Goal: Task Accomplishment & Management: Use online tool/utility

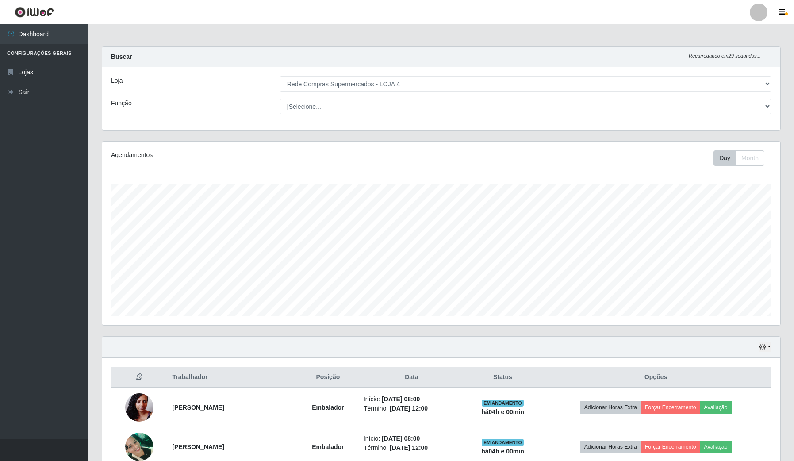
select select "159"
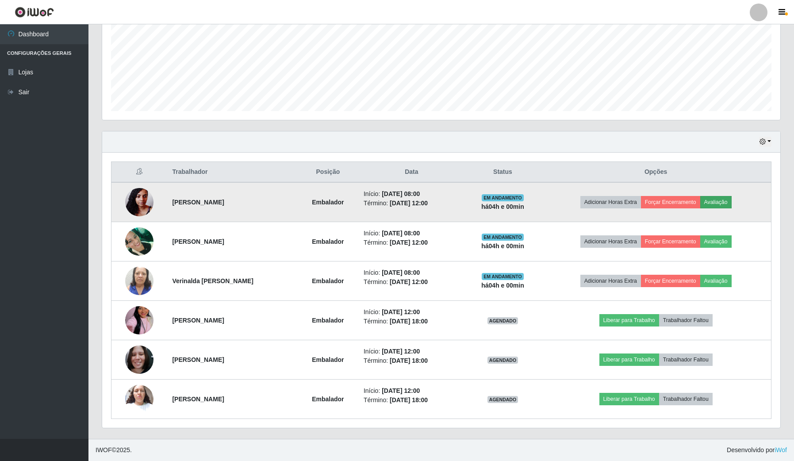
scroll to position [184, 677]
click at [722, 204] on button "Avaliação" at bounding box center [715, 202] width 31 height 12
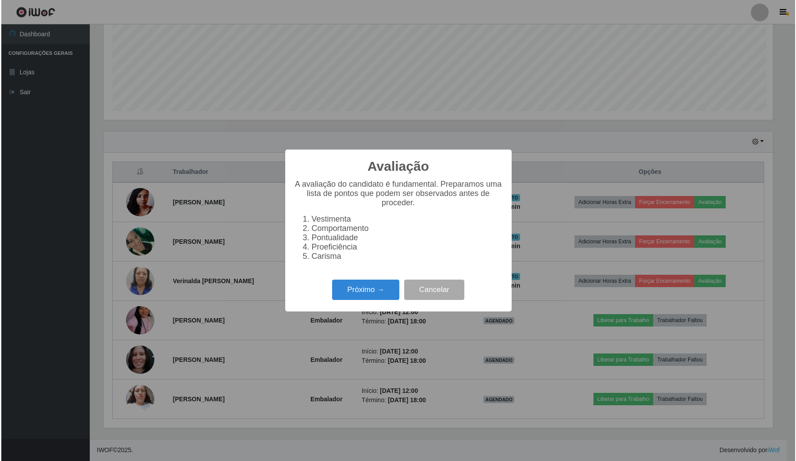
scroll to position [184, 671]
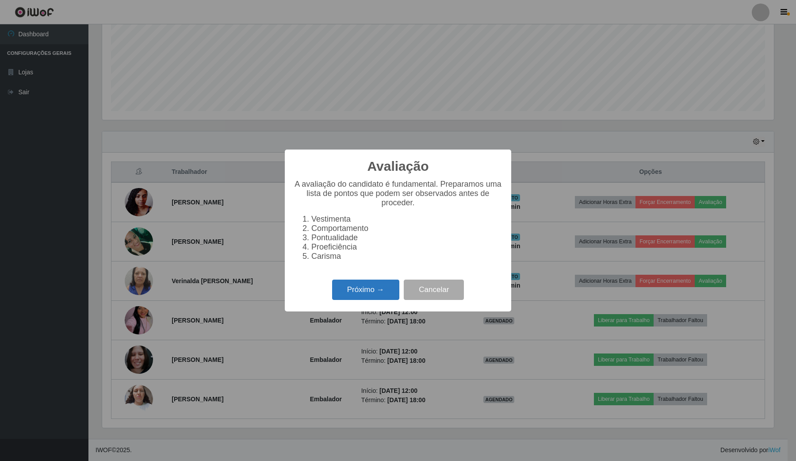
click at [383, 298] on button "Próximo →" at bounding box center [365, 289] width 67 height 21
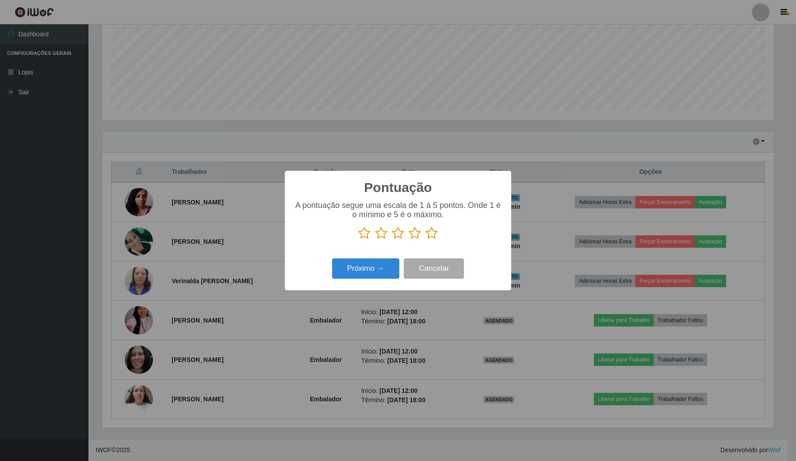
scroll to position [441962, 441474]
click at [432, 231] on icon at bounding box center [431, 232] width 12 height 13
click at [425, 240] on input "radio" at bounding box center [425, 240] width 0 height 0
click at [367, 279] on button "Próximo →" at bounding box center [365, 268] width 67 height 21
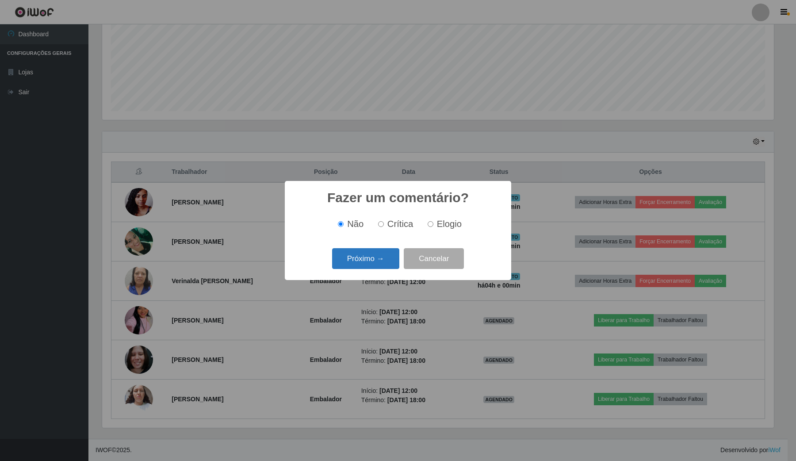
click at [390, 256] on button "Próximo →" at bounding box center [365, 258] width 67 height 21
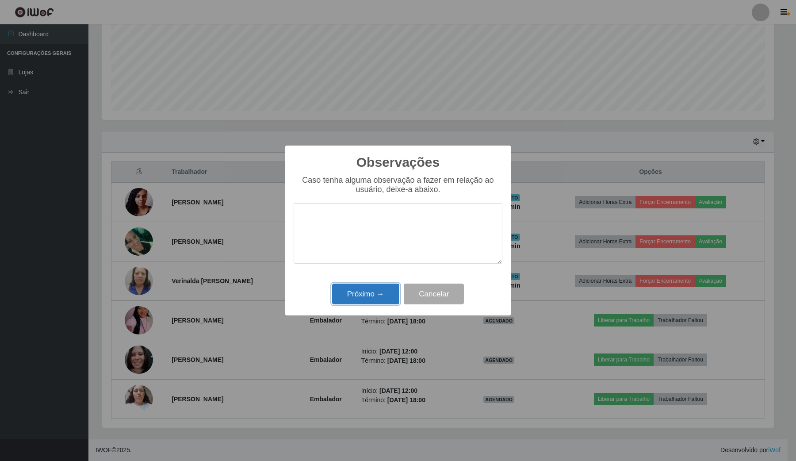
click at [374, 298] on button "Próximo →" at bounding box center [365, 293] width 67 height 21
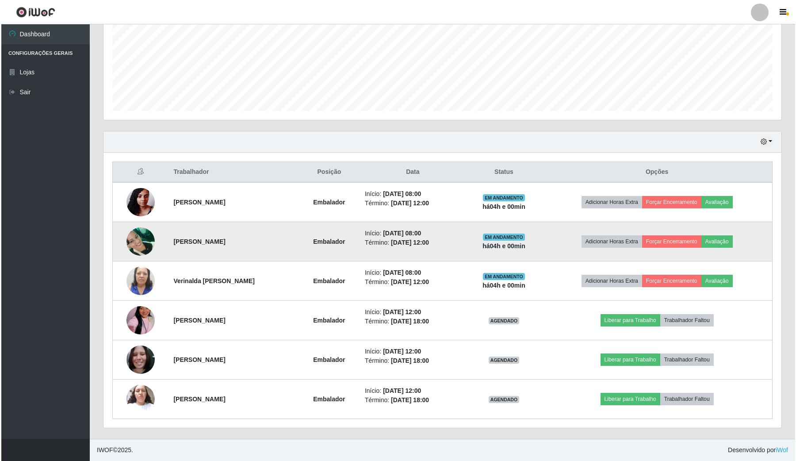
scroll to position [184, 677]
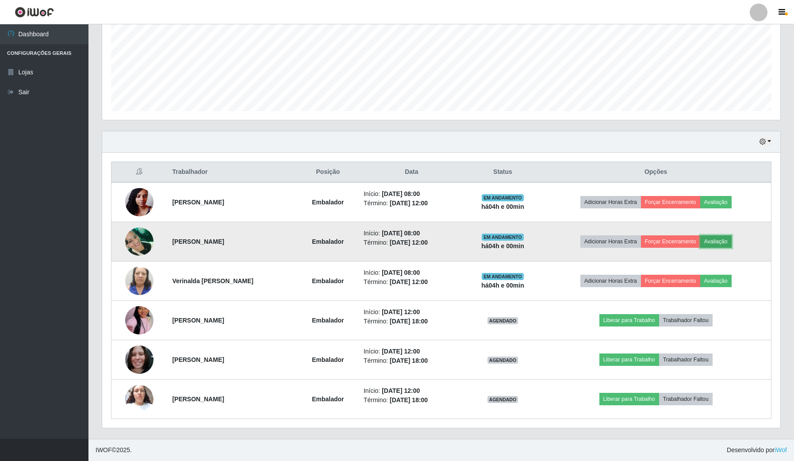
click at [718, 240] on button "Avaliação" at bounding box center [715, 241] width 31 height 12
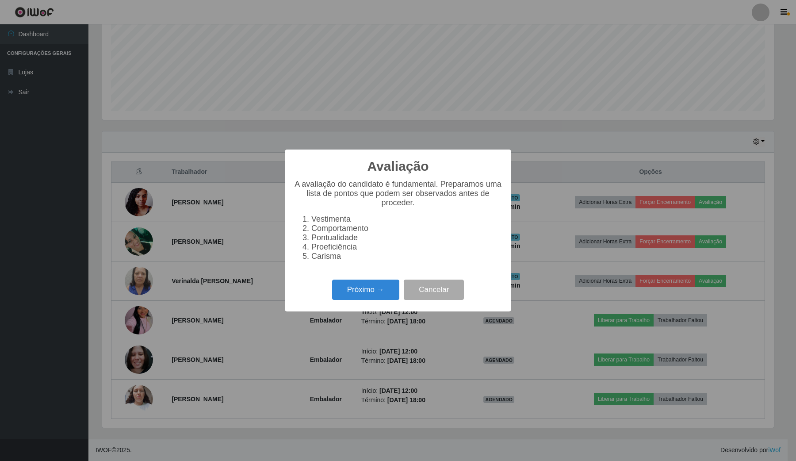
scroll to position [184, 671]
click at [348, 296] on button "Próximo →" at bounding box center [365, 289] width 67 height 21
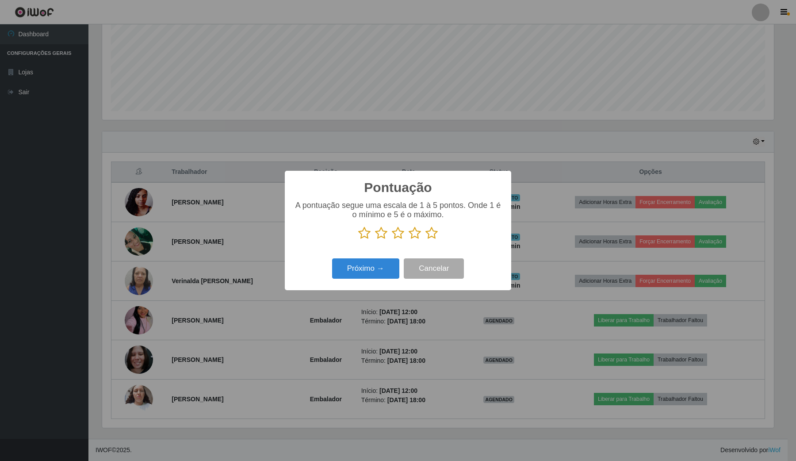
scroll to position [441962, 441474]
drag, startPoint x: 429, startPoint y: 233, endPoint x: 419, endPoint y: 247, distance: 17.1
click at [430, 233] on icon at bounding box center [431, 232] width 12 height 13
click at [425, 240] on input "radio" at bounding box center [425, 240] width 0 height 0
click at [378, 268] on button "Próximo →" at bounding box center [365, 268] width 67 height 21
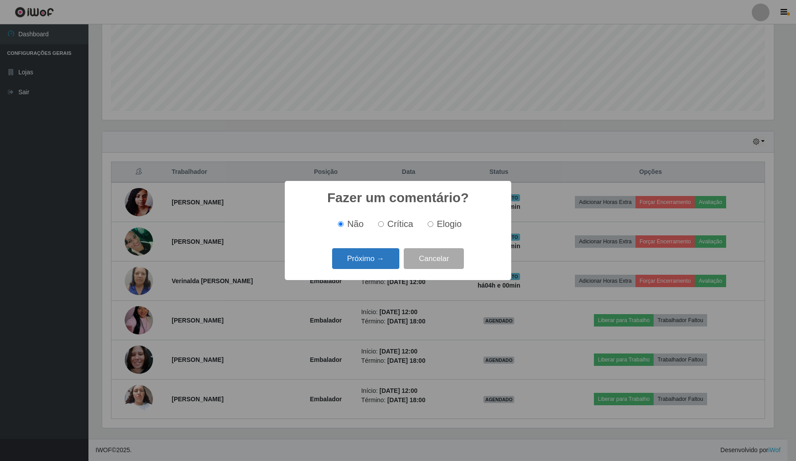
click at [374, 259] on button "Próximo →" at bounding box center [365, 258] width 67 height 21
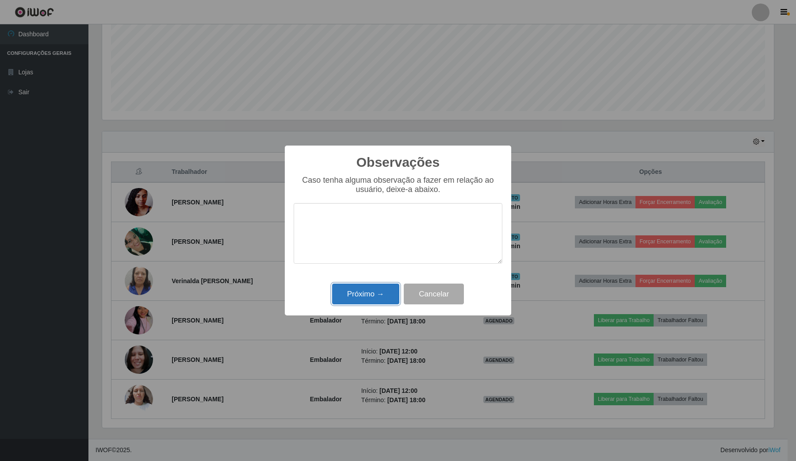
click at [369, 297] on button "Próximo →" at bounding box center [365, 293] width 67 height 21
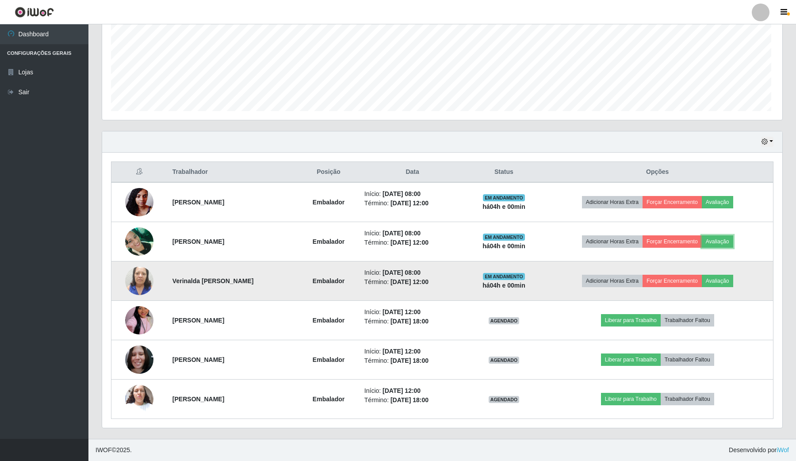
scroll to position [184, 677]
click at [724, 281] on button "Avaliação" at bounding box center [715, 281] width 31 height 12
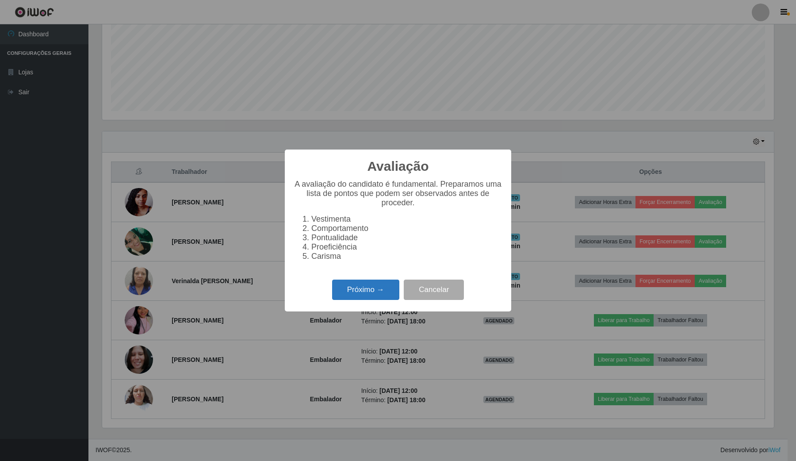
click at [378, 293] on button "Próximo →" at bounding box center [365, 289] width 67 height 21
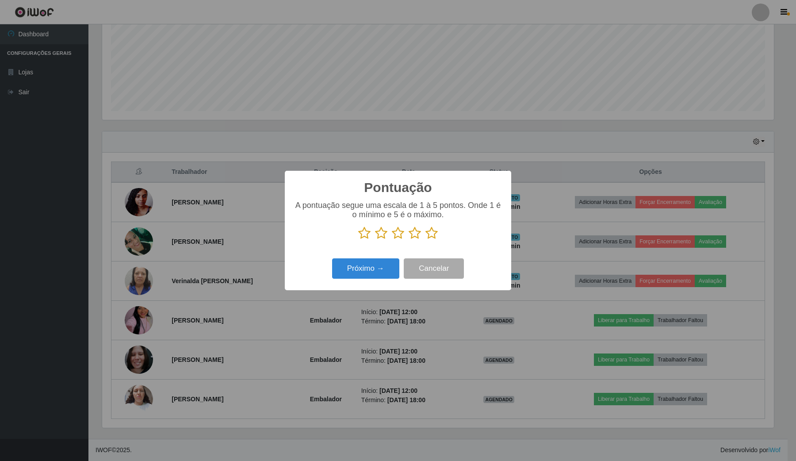
scroll to position [441962, 441474]
click at [432, 235] on icon at bounding box center [431, 232] width 12 height 13
click at [425, 240] on input "radio" at bounding box center [425, 240] width 0 height 0
click at [363, 267] on button "Próximo →" at bounding box center [365, 268] width 67 height 21
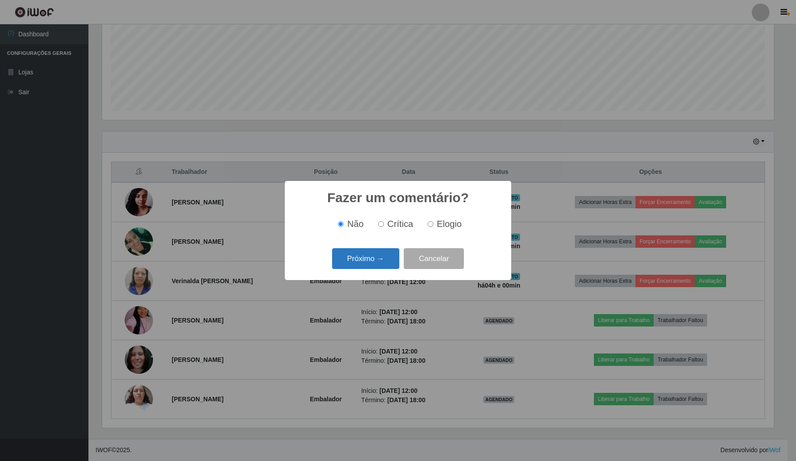
click at [385, 261] on button "Próximo →" at bounding box center [365, 258] width 67 height 21
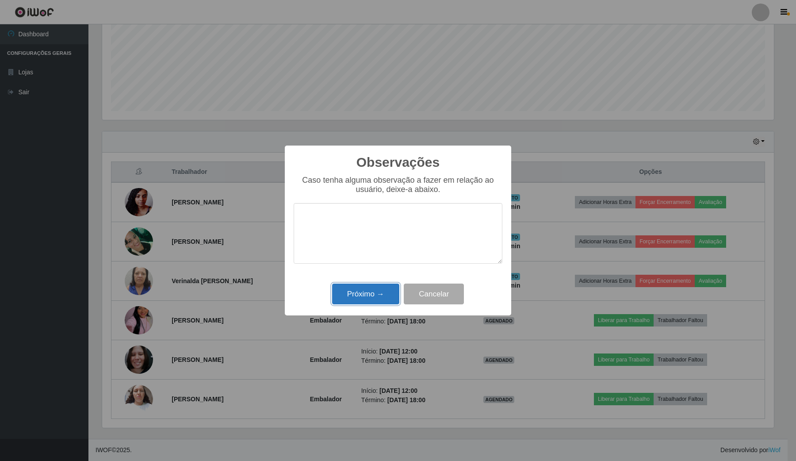
click at [381, 298] on button "Próximo →" at bounding box center [365, 293] width 67 height 21
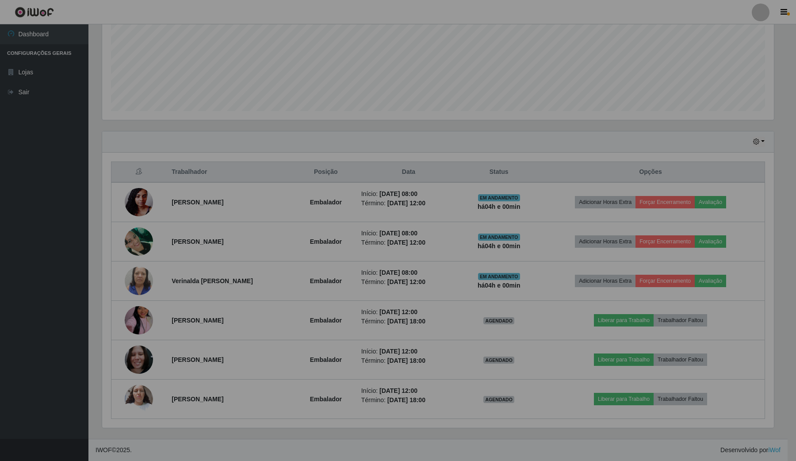
scroll to position [184, 677]
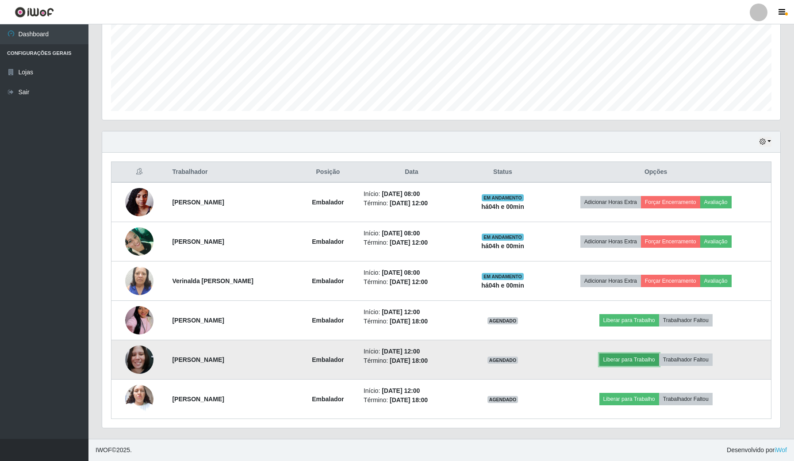
click at [621, 359] on button "Liberar para Trabalho" at bounding box center [629, 359] width 60 height 12
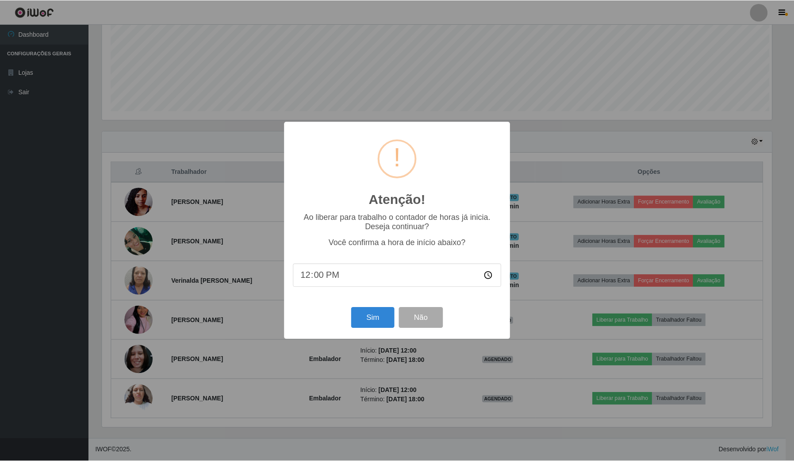
scroll to position [184, 671]
click at [366, 325] on button "Sim" at bounding box center [373, 317] width 43 height 21
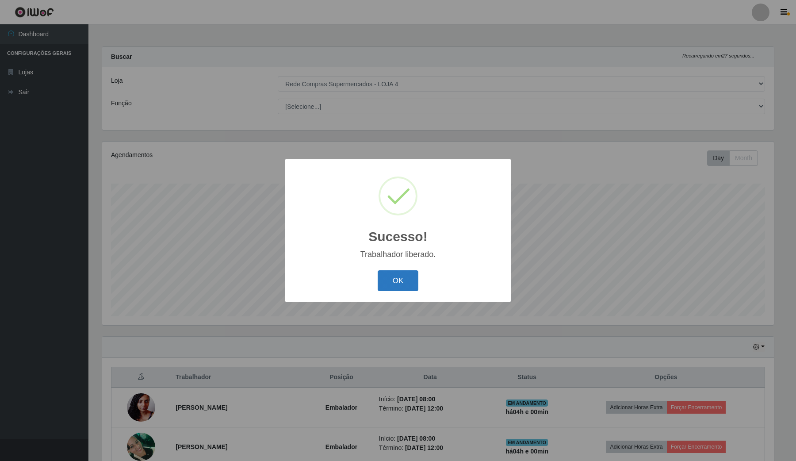
click at [400, 281] on button "OK" at bounding box center [398, 280] width 41 height 21
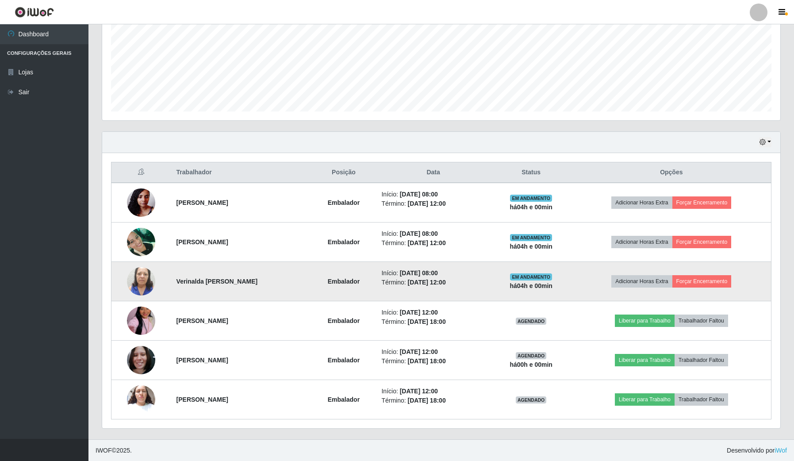
scroll to position [0, 0]
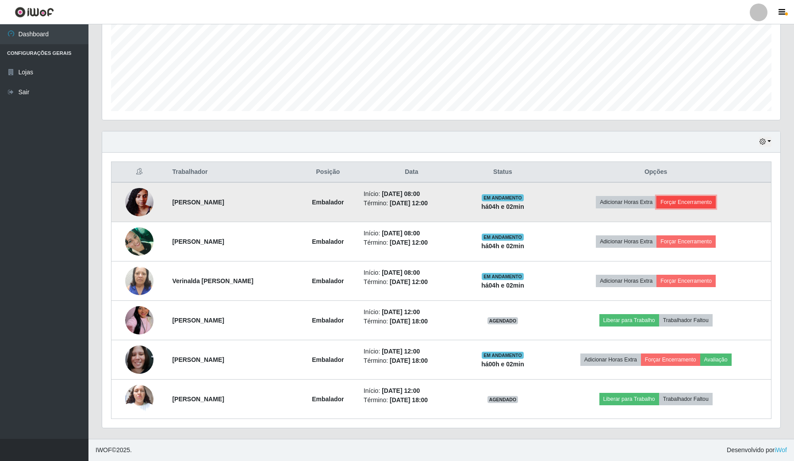
click at [703, 202] on button "Forçar Encerramento" at bounding box center [685, 202] width 59 height 12
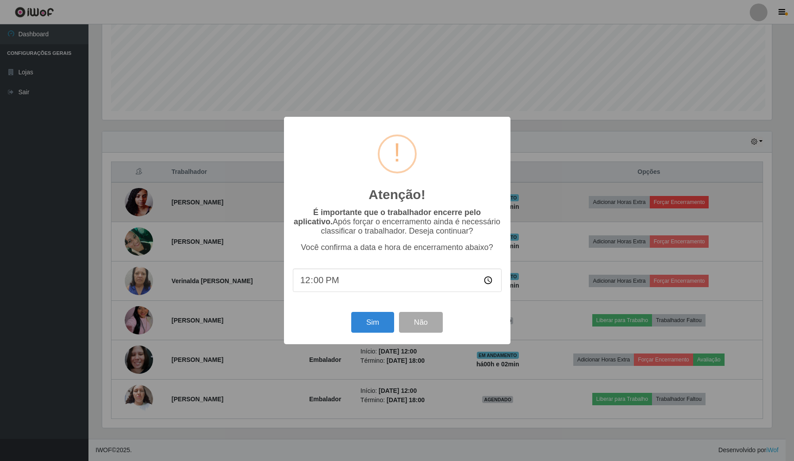
scroll to position [184, 671]
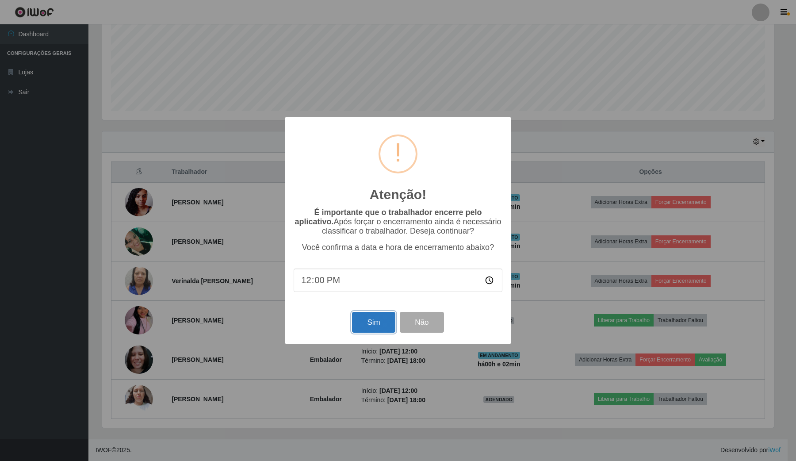
click at [385, 326] on button "Sim" at bounding box center [373, 322] width 43 height 21
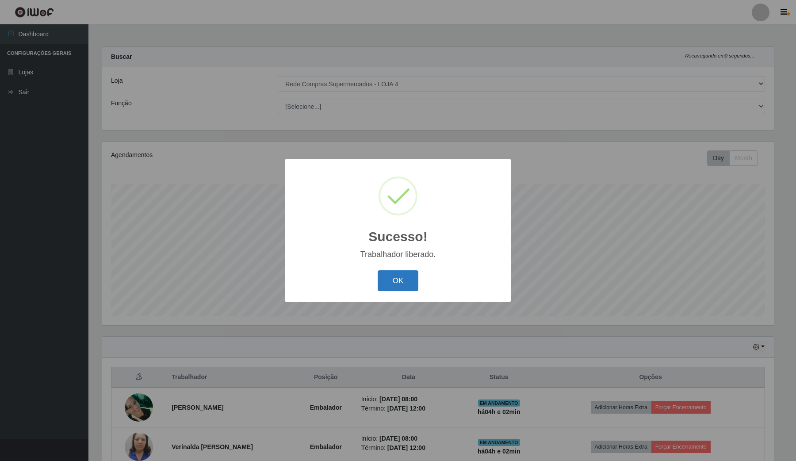
click at [407, 277] on button "OK" at bounding box center [398, 280] width 41 height 21
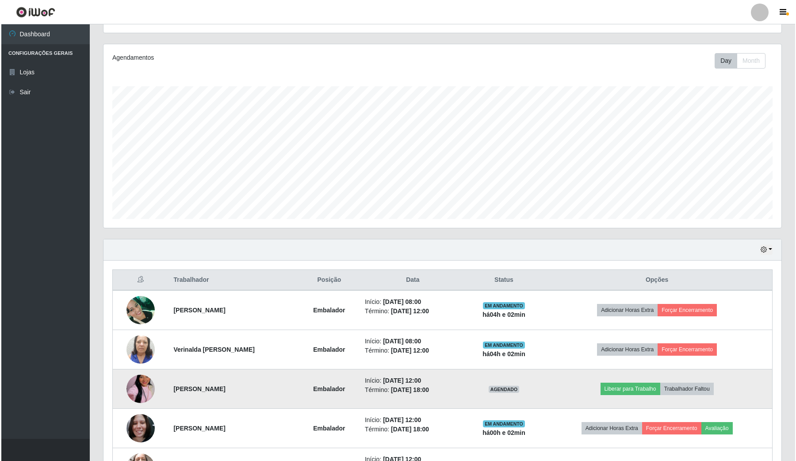
scroll to position [166, 0]
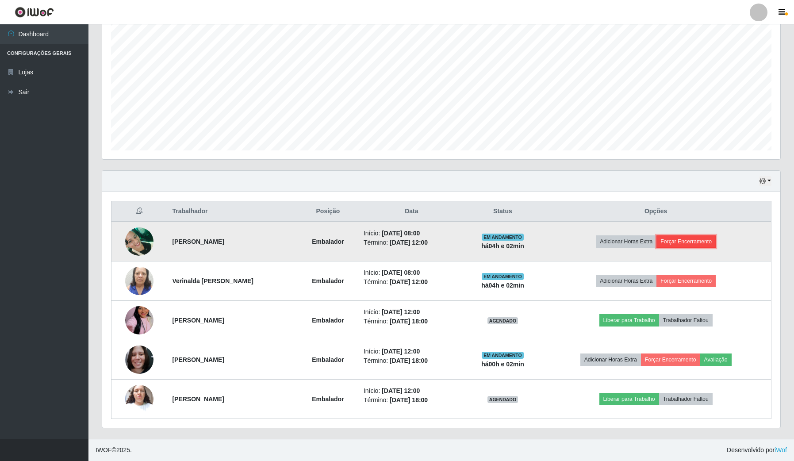
click at [704, 242] on button "Forçar Encerramento" at bounding box center [685, 241] width 59 height 12
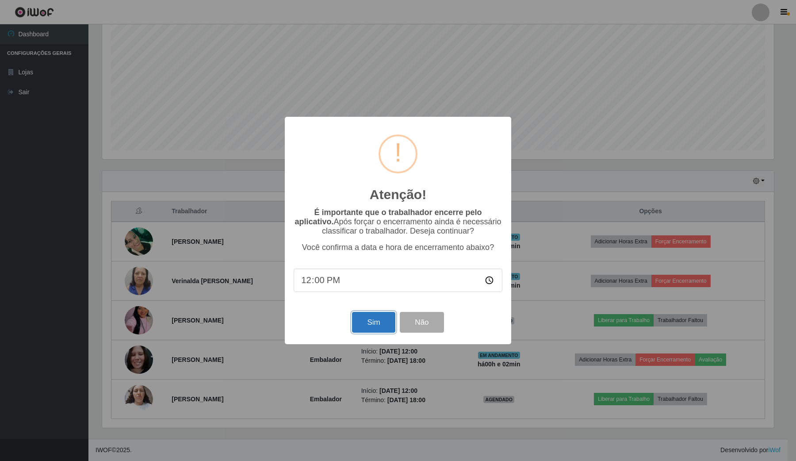
click at [376, 324] on button "Sim" at bounding box center [373, 322] width 43 height 21
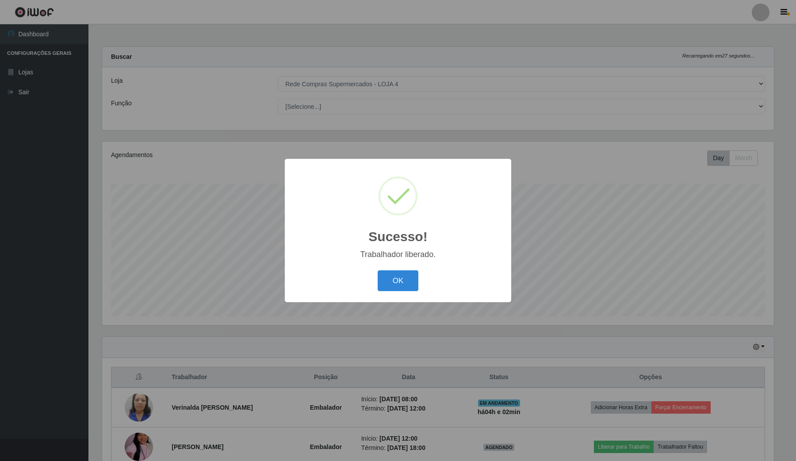
click at [374, 281] on div "OK Cancel" at bounding box center [398, 280] width 209 height 25
click at [387, 281] on button "OK" at bounding box center [398, 280] width 41 height 21
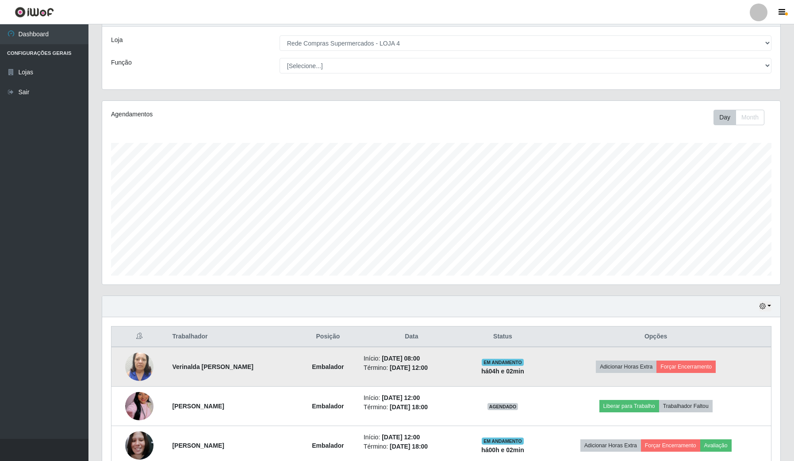
scroll to position [111, 0]
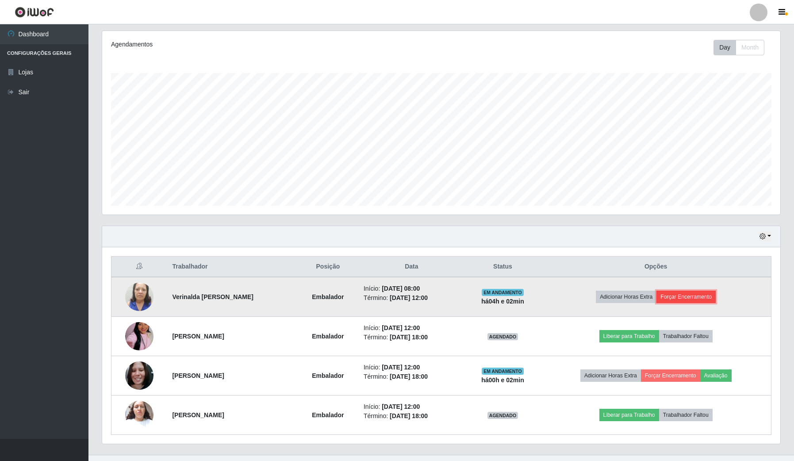
click at [683, 290] on button "Forçar Encerramento" at bounding box center [685, 296] width 59 height 12
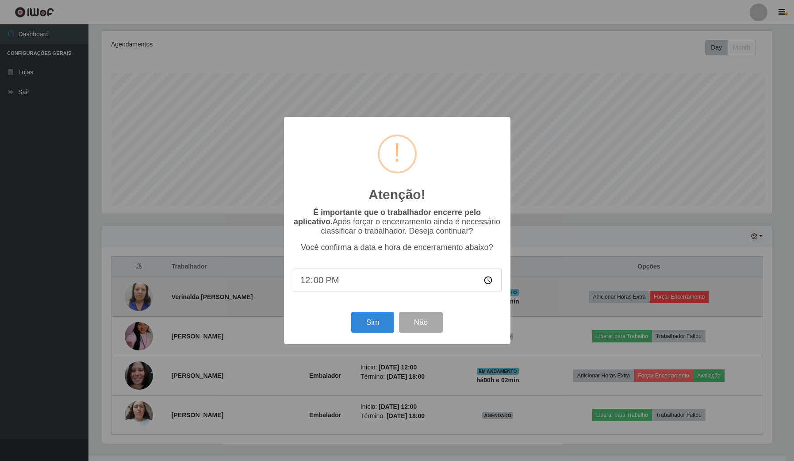
scroll to position [184, 671]
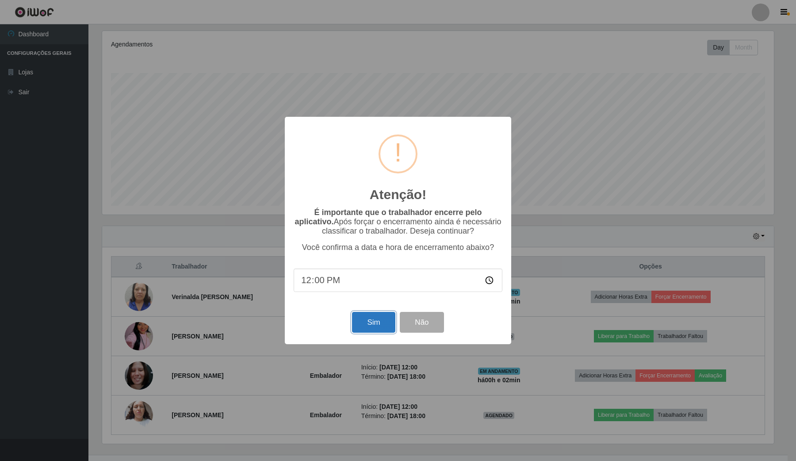
click at [372, 325] on button "Sim" at bounding box center [373, 322] width 43 height 21
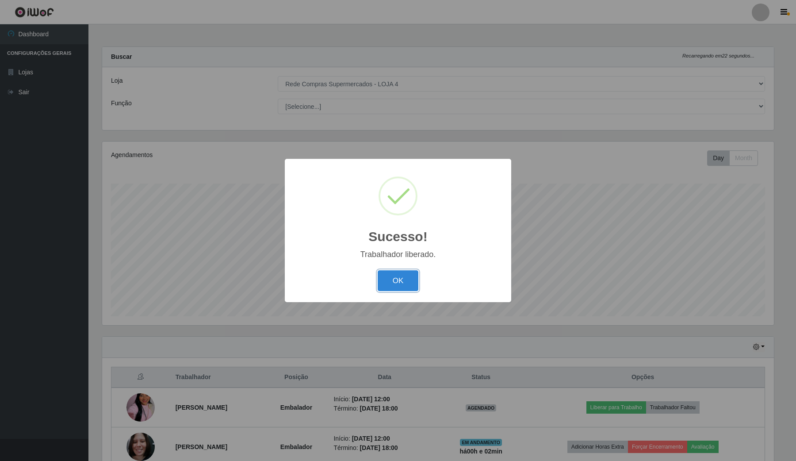
drag, startPoint x: 410, startPoint y: 286, endPoint x: 287, endPoint y: 329, distance: 130.6
click at [410, 286] on button "OK" at bounding box center [398, 280] width 41 height 21
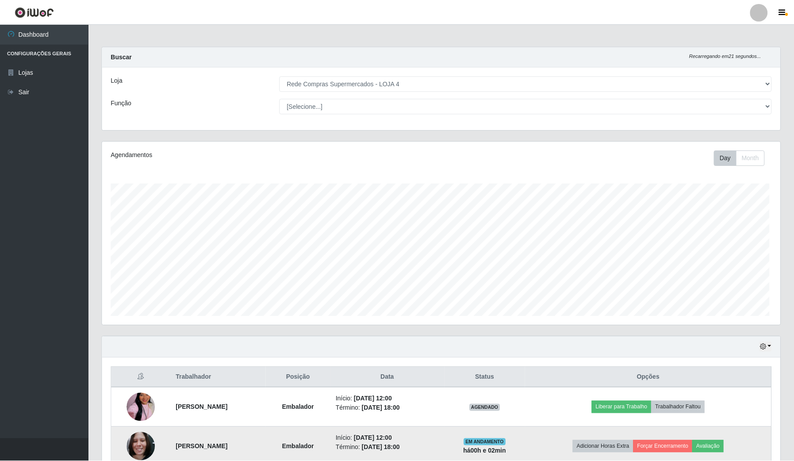
scroll to position [184, 677]
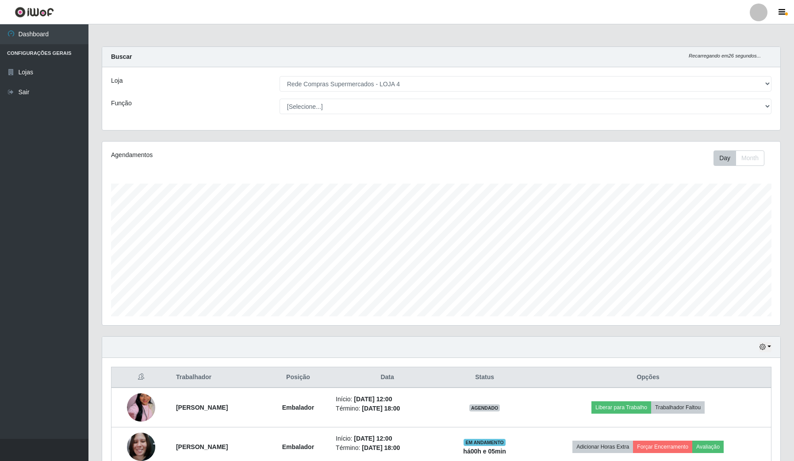
click at [730, 329] on div "Agendamentos Day Month 24/09 Agendamentos 16" at bounding box center [441, 238] width 692 height 195
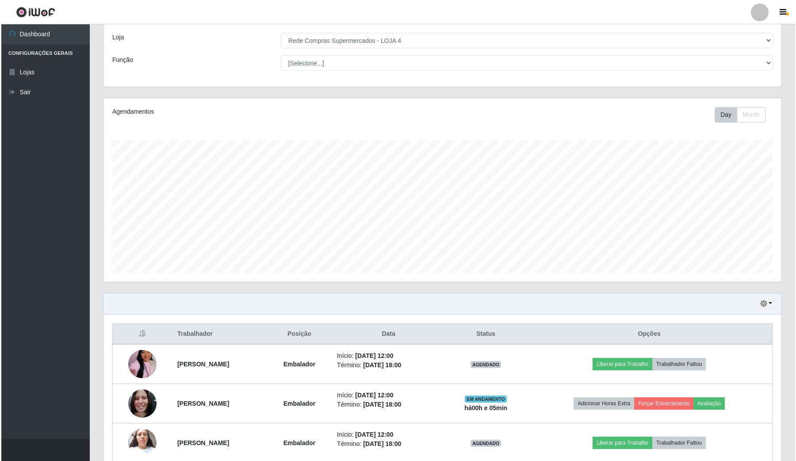
scroll to position [88, 0]
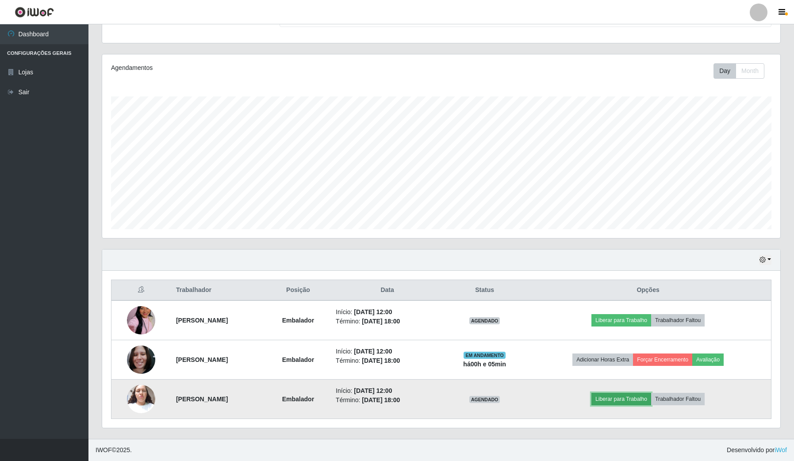
click at [651, 394] on button "Liberar para Trabalho" at bounding box center [621, 399] width 60 height 12
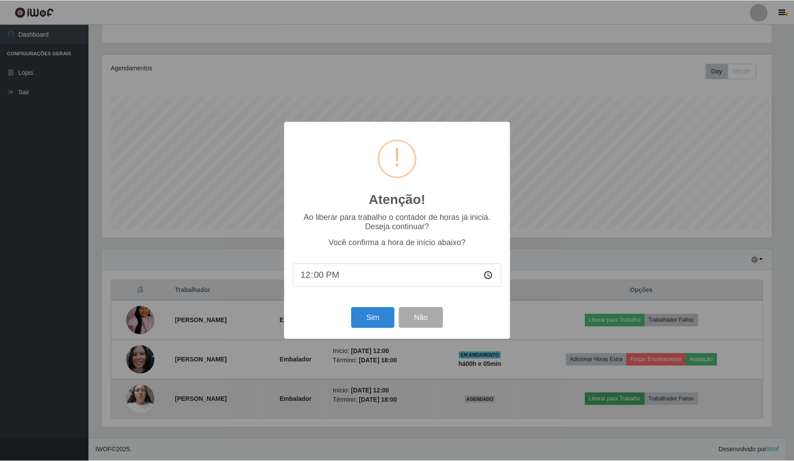
scroll to position [184, 671]
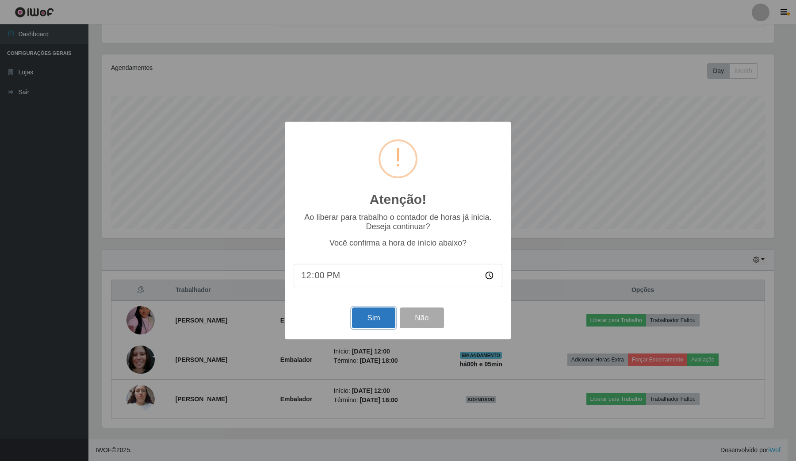
click at [371, 319] on button "Sim" at bounding box center [373, 317] width 43 height 21
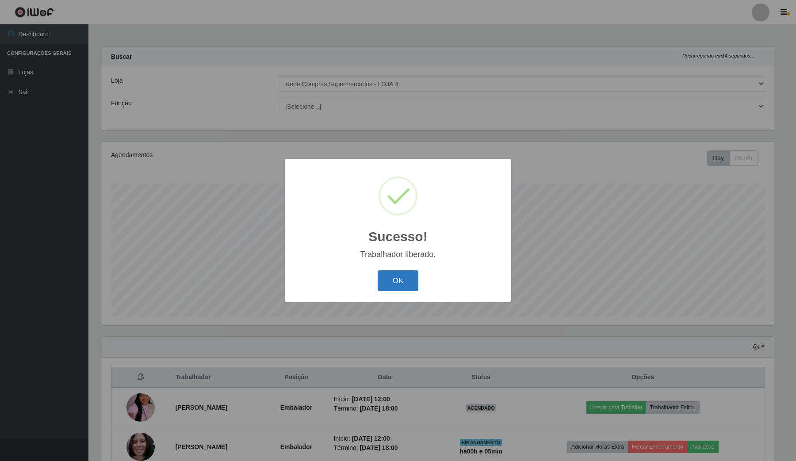
click at [402, 290] on button "OK" at bounding box center [398, 280] width 41 height 21
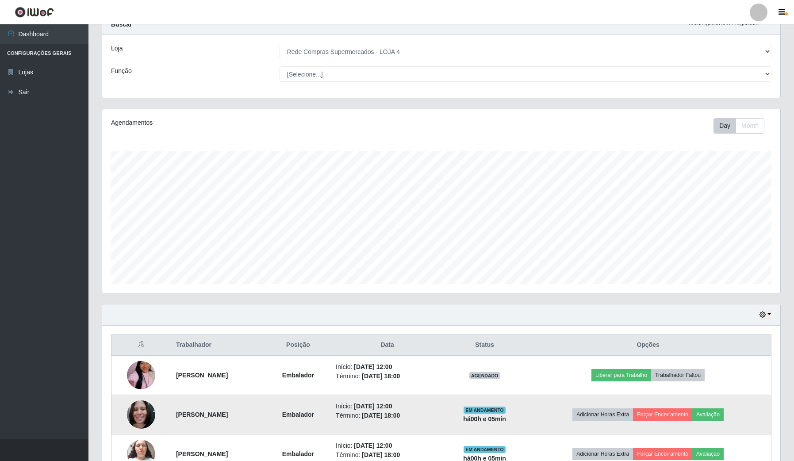
scroll to position [88, 0]
